Goal: Use online tool/utility: Utilize a website feature to perform a specific function

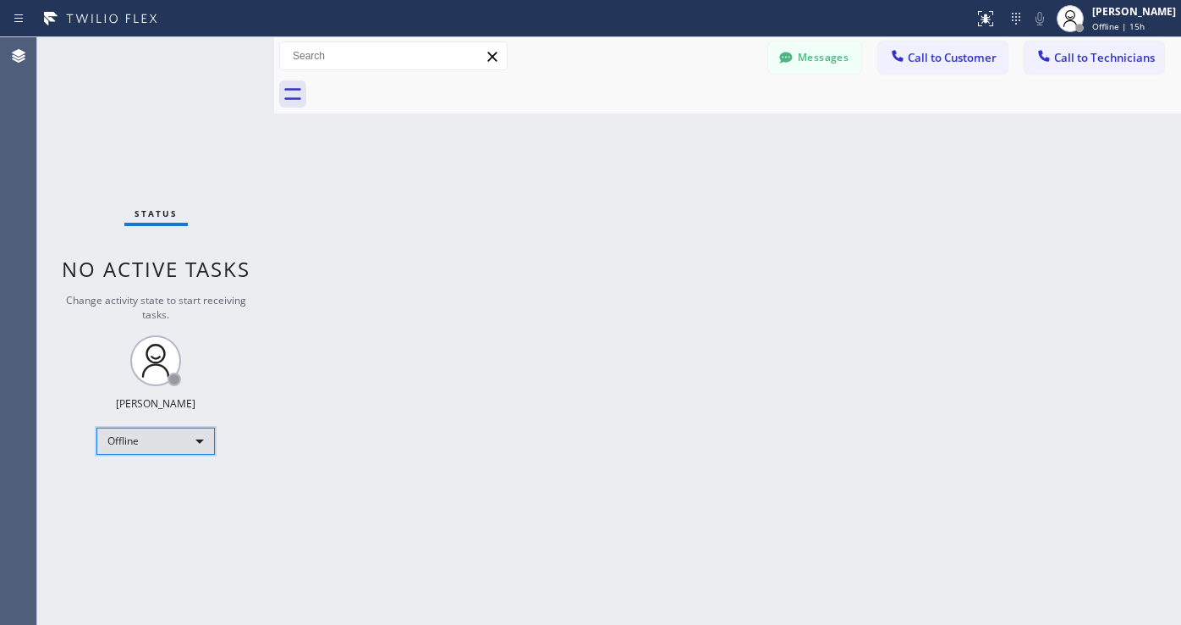
click at [157, 439] on div "Offline" at bounding box center [155, 440] width 118 height 27
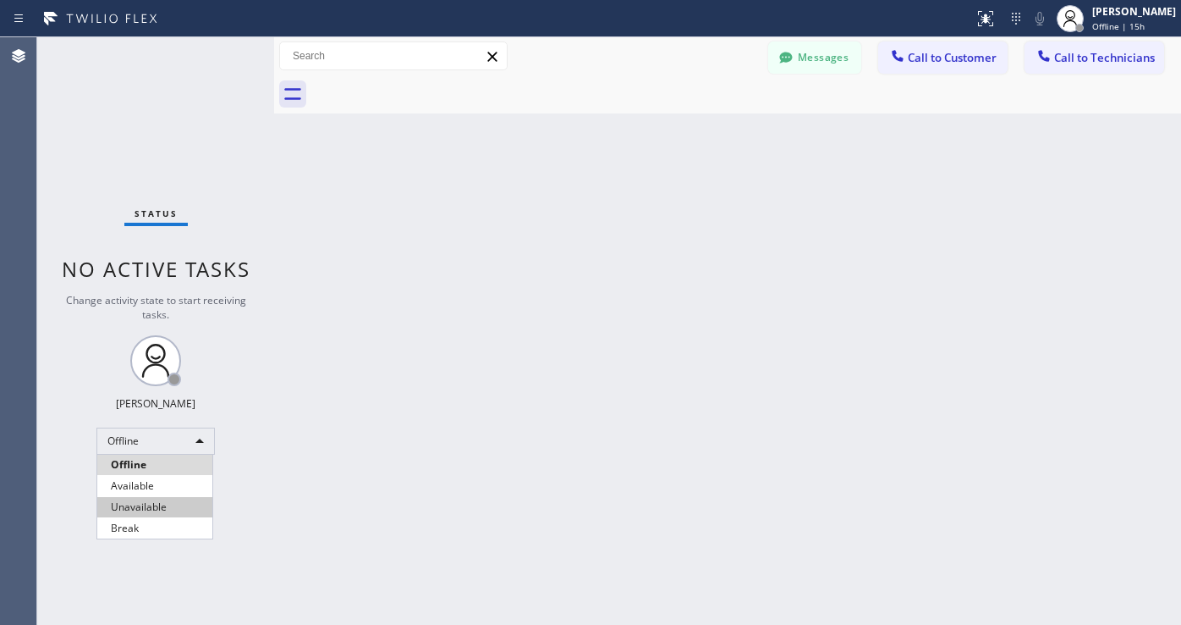
click at [120, 500] on li "Unavailable" at bounding box center [154, 507] width 115 height 20
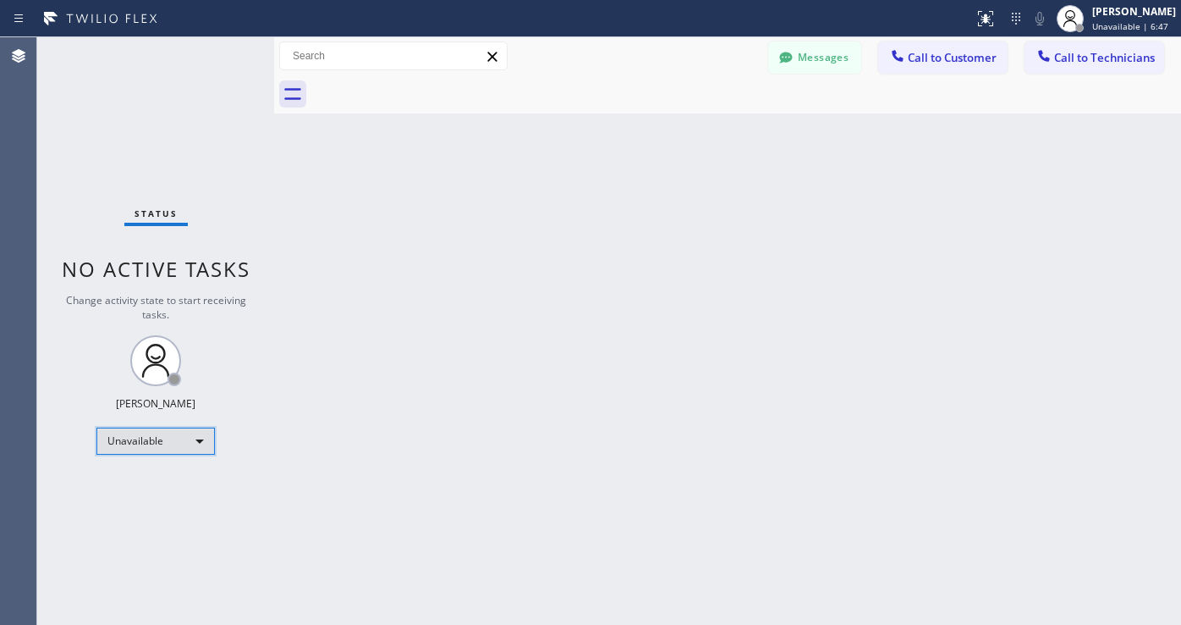
click at [187, 440] on div "Unavailable" at bounding box center [155, 440] width 118 height 27
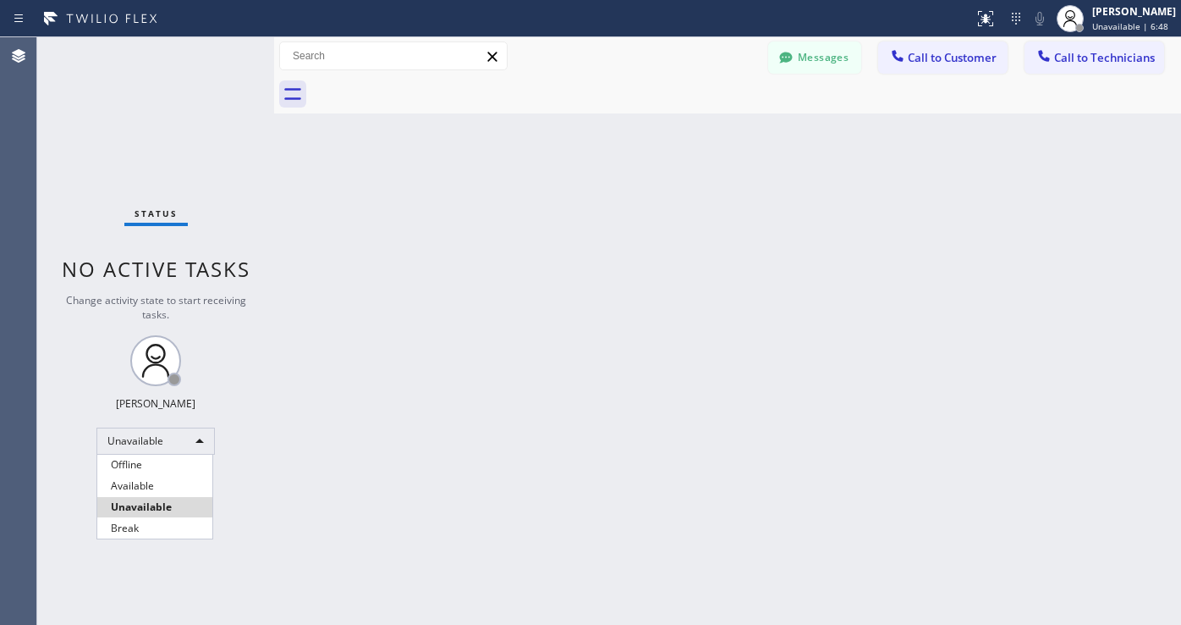
click at [125, 479] on li "Available" at bounding box center [154, 486] width 115 height 20
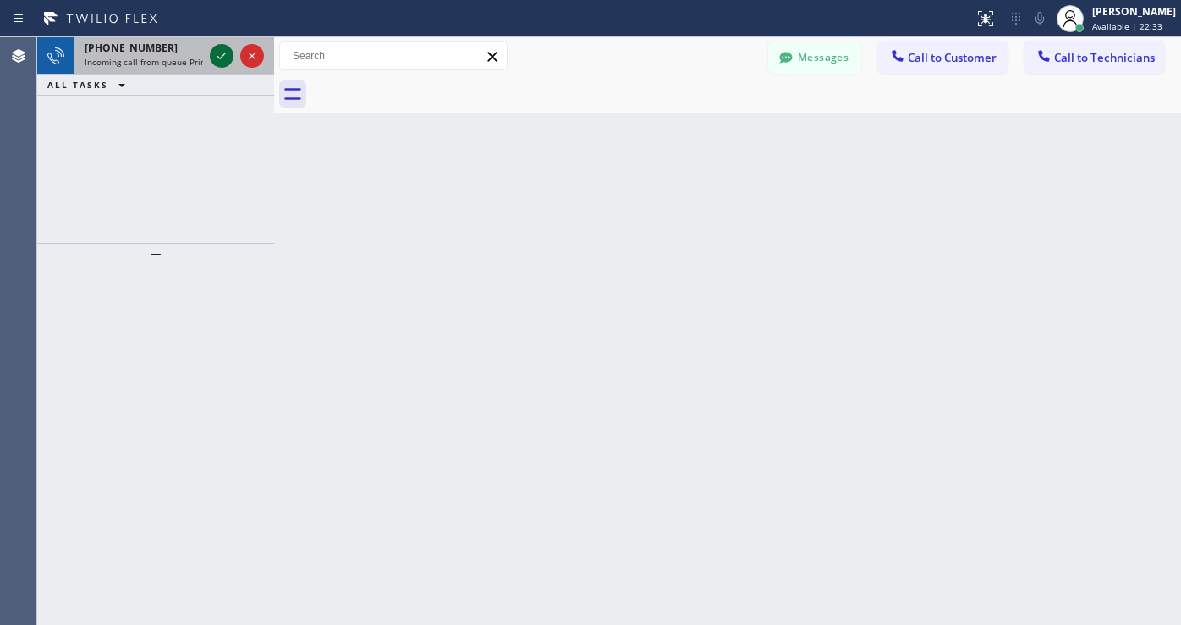
click at [221, 61] on icon at bounding box center [222, 56] width 20 height 20
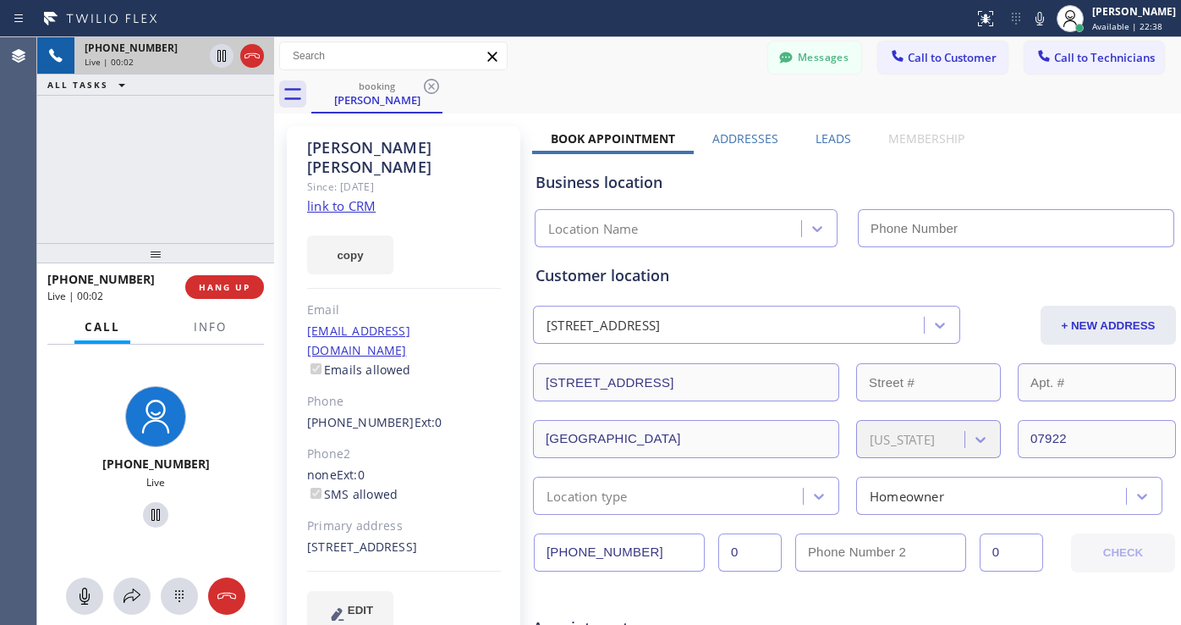
type input "[PHONE_NUMBER]"
click at [326, 197] on link "link to CRM" at bounding box center [341, 205] width 69 height 17
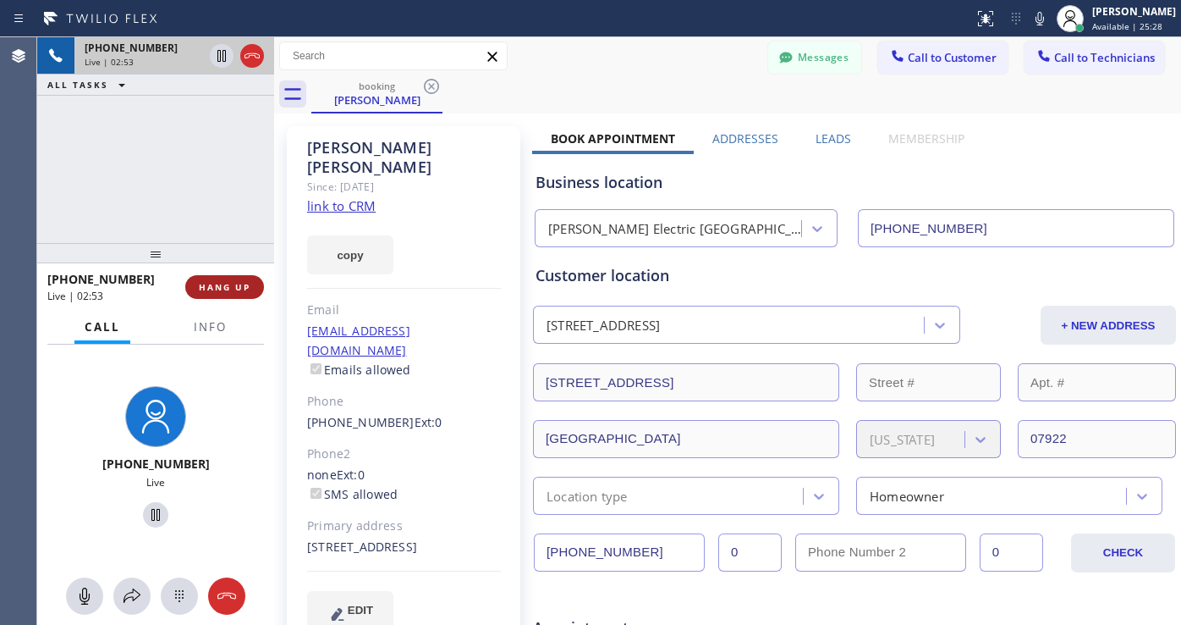
click at [214, 289] on span "HANG UP" at bounding box center [225, 287] width 52 height 12
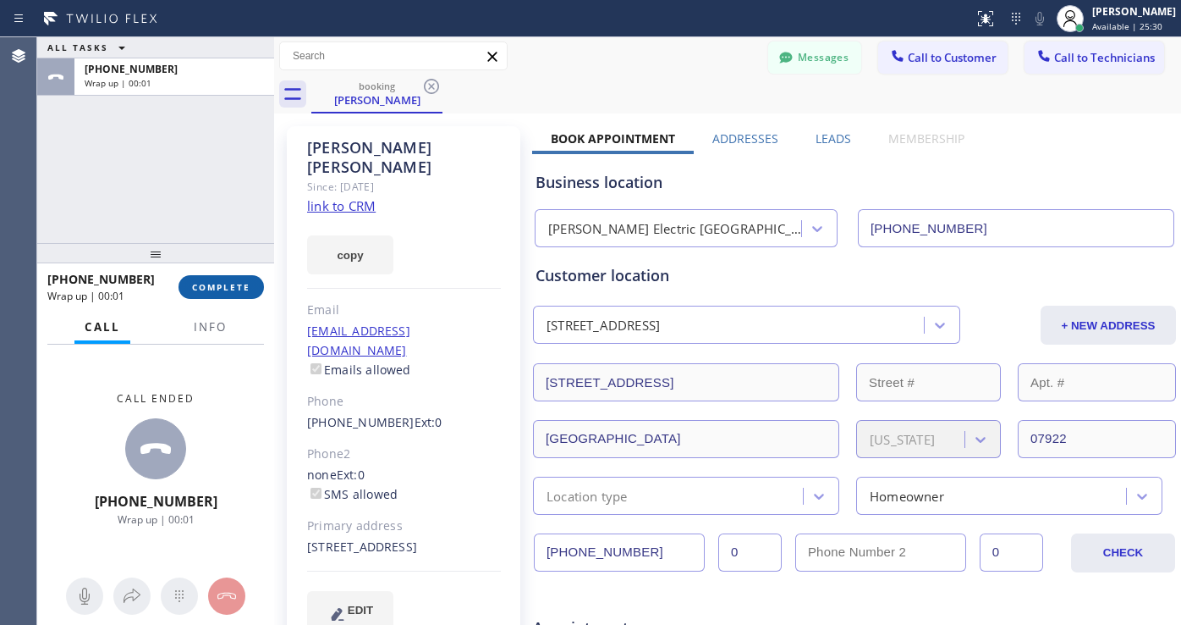
click at [215, 288] on span "COMPLETE" at bounding box center [221, 287] width 58 height 12
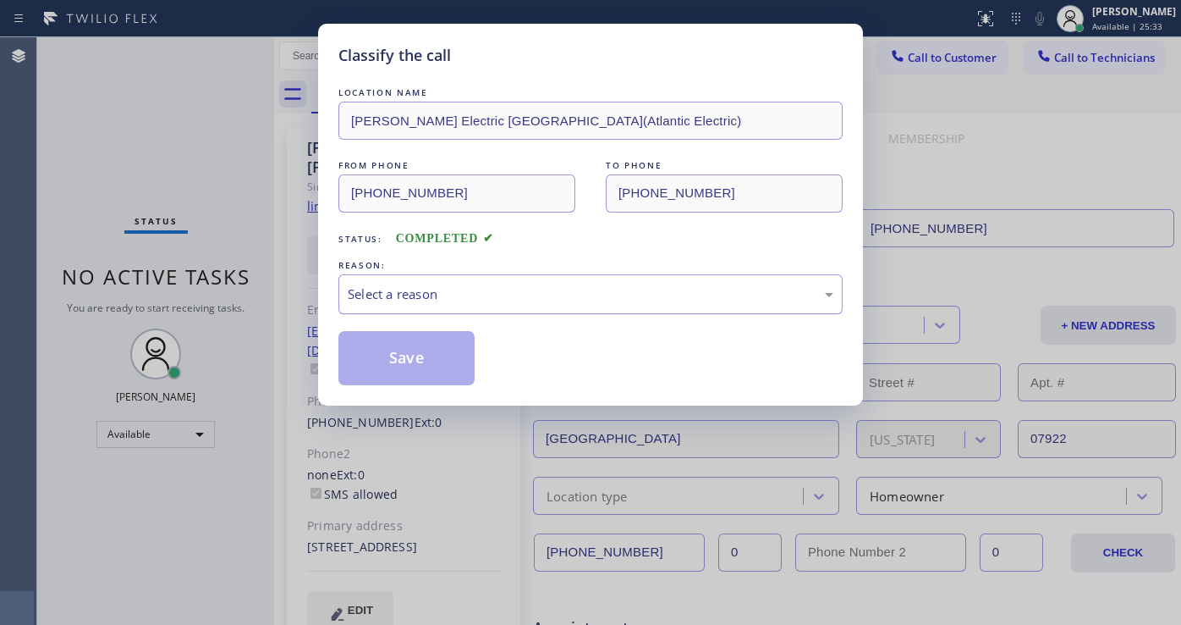
click at [589, 289] on div "Select a reason" at bounding box center [591, 293] width 486 height 19
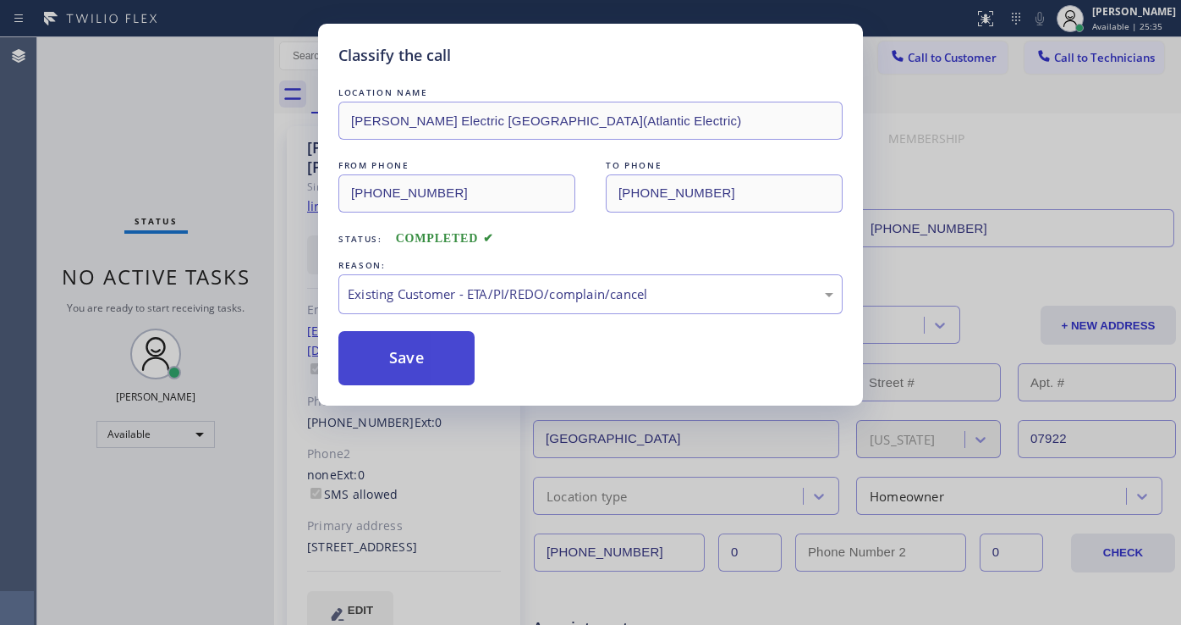
click at [442, 368] on button "Save" at bounding box center [407, 358] width 136 height 54
